Goal: Task Accomplishment & Management: Manage account settings

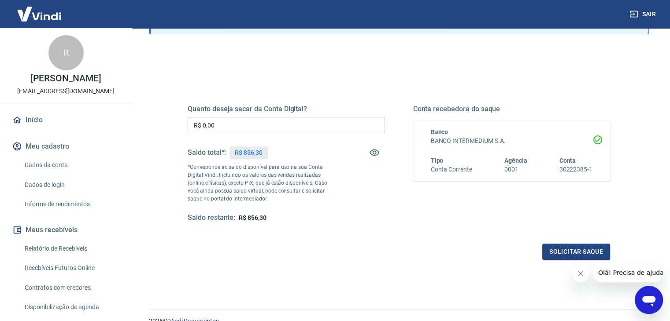
scroll to position [104, 0]
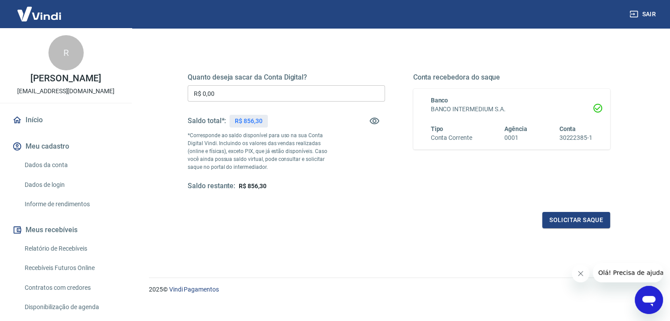
click at [578, 224] on button "Solicitar saque" at bounding box center [576, 220] width 68 height 16
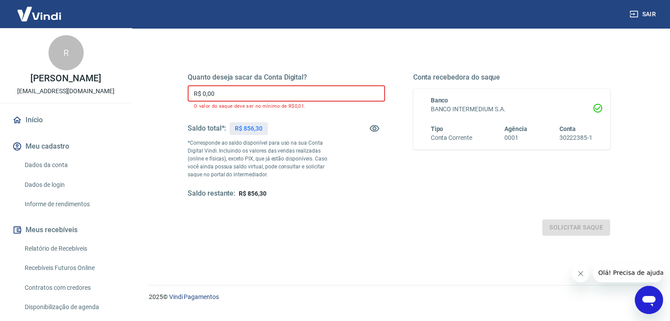
drag, startPoint x: 264, startPoint y: 93, endPoint x: 2, endPoint y: 77, distance: 262.4
click at [0, 83] on div "Sair R [PERSON_NAME] [EMAIL_ADDRESS][DOMAIN_NAME] Início Meu cadastro Dados da …" at bounding box center [335, 56] width 670 height 321
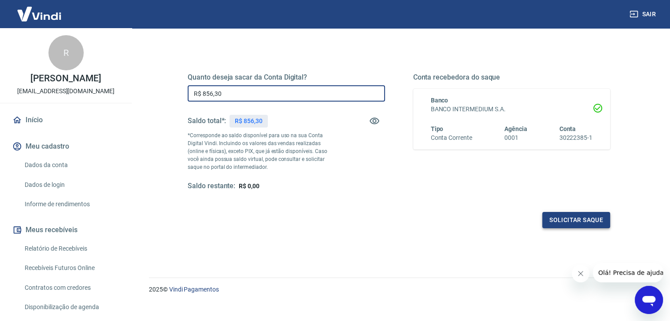
type input "R$ 856,30"
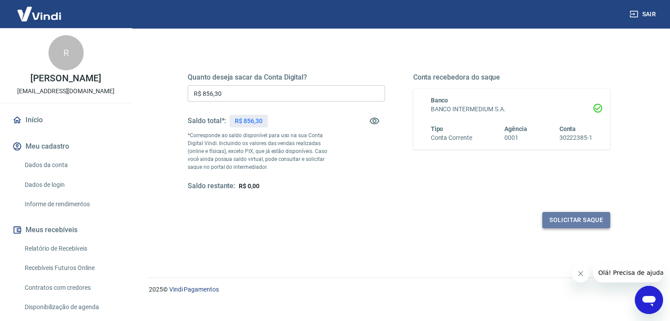
click at [579, 224] on button "Solicitar saque" at bounding box center [576, 220] width 68 height 16
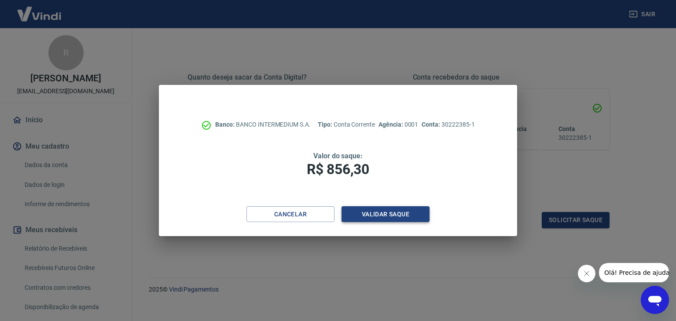
click at [382, 217] on button "Validar saque" at bounding box center [386, 214] width 88 height 16
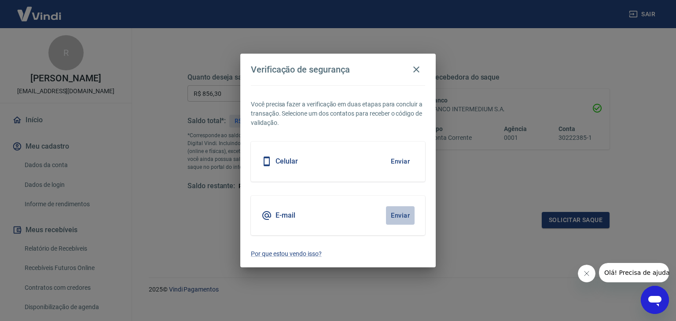
click at [401, 217] on button "Enviar" at bounding box center [400, 215] width 29 height 18
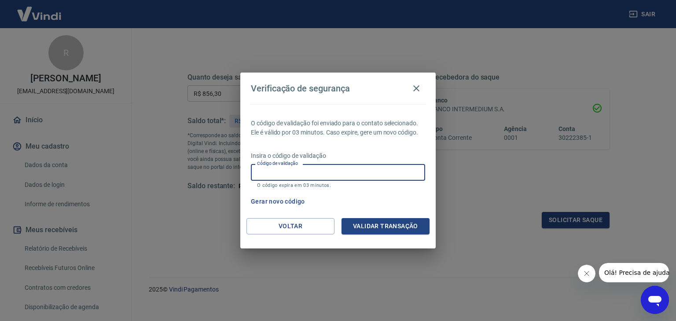
drag, startPoint x: 353, startPoint y: 166, endPoint x: 437, endPoint y: 62, distance: 133.7
click at [353, 165] on input "Código de validação" at bounding box center [338, 172] width 174 height 16
type input "512639"
click at [404, 224] on button "Validar transação" at bounding box center [386, 226] width 88 height 16
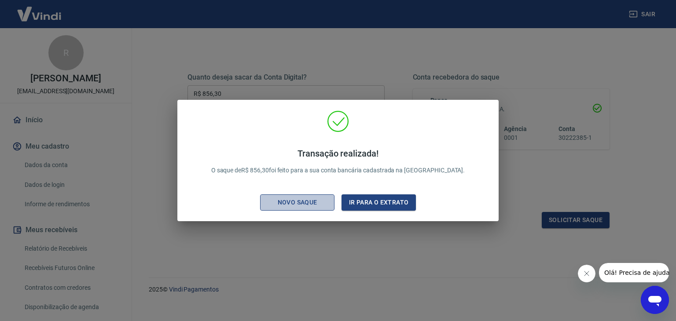
click at [303, 204] on div "Novo saque" at bounding box center [297, 202] width 61 height 11
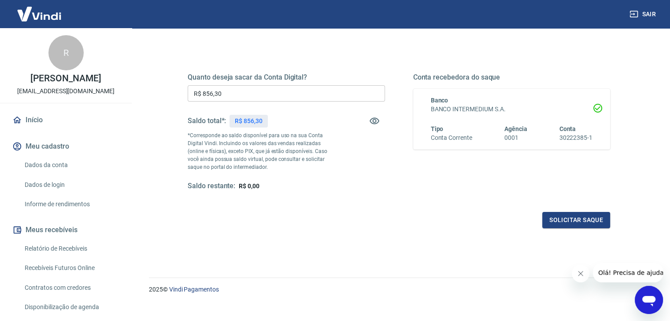
click at [62, 18] on img at bounding box center [39, 13] width 57 height 27
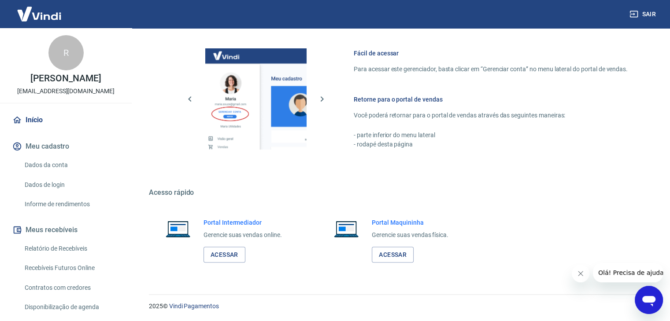
scroll to position [373, 0]
